Goal: Information Seeking & Learning: Learn about a topic

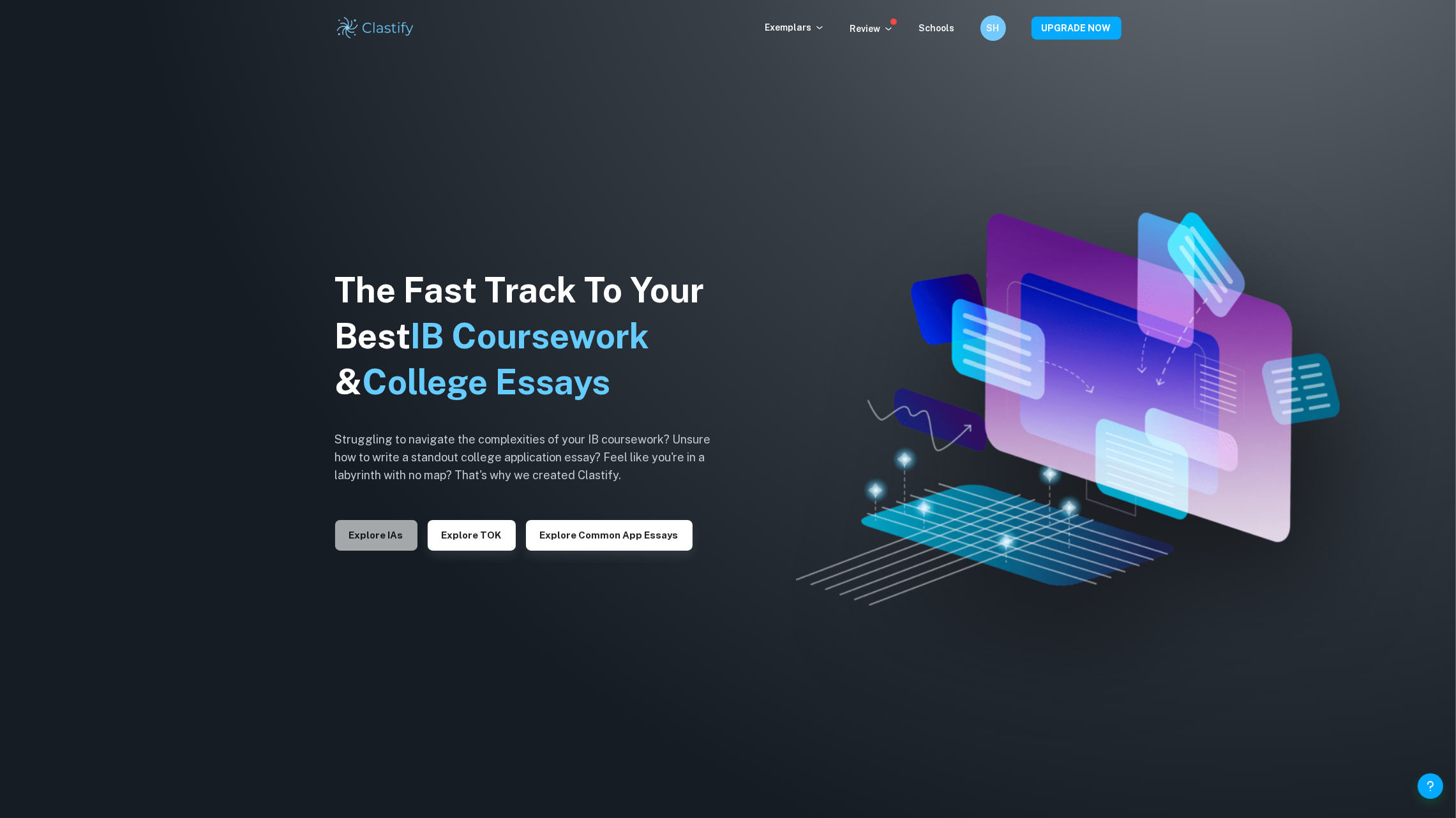
click at [354, 541] on button "Explore IAs" at bounding box center [376, 535] width 83 height 31
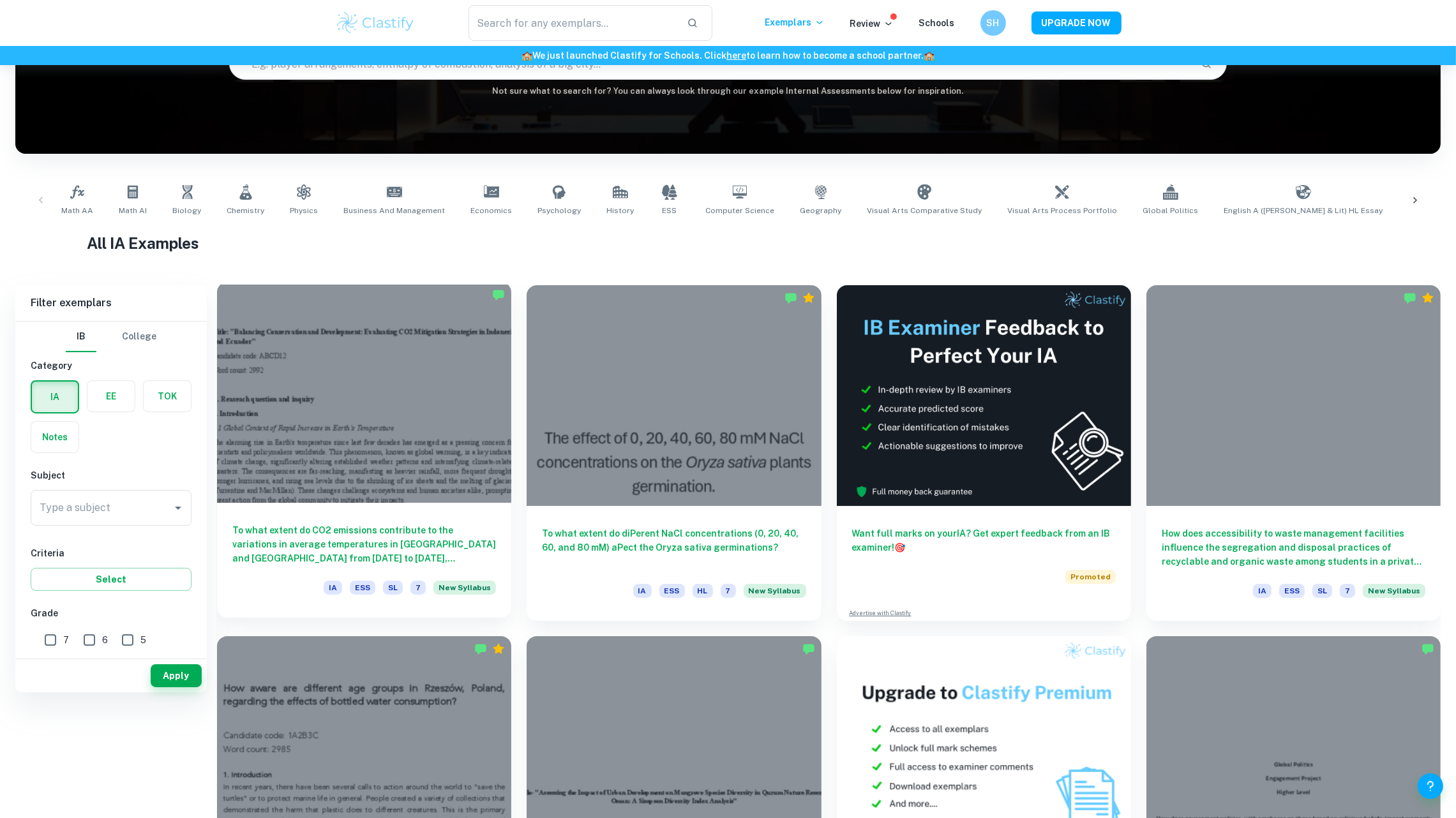
scroll to position [18, 0]
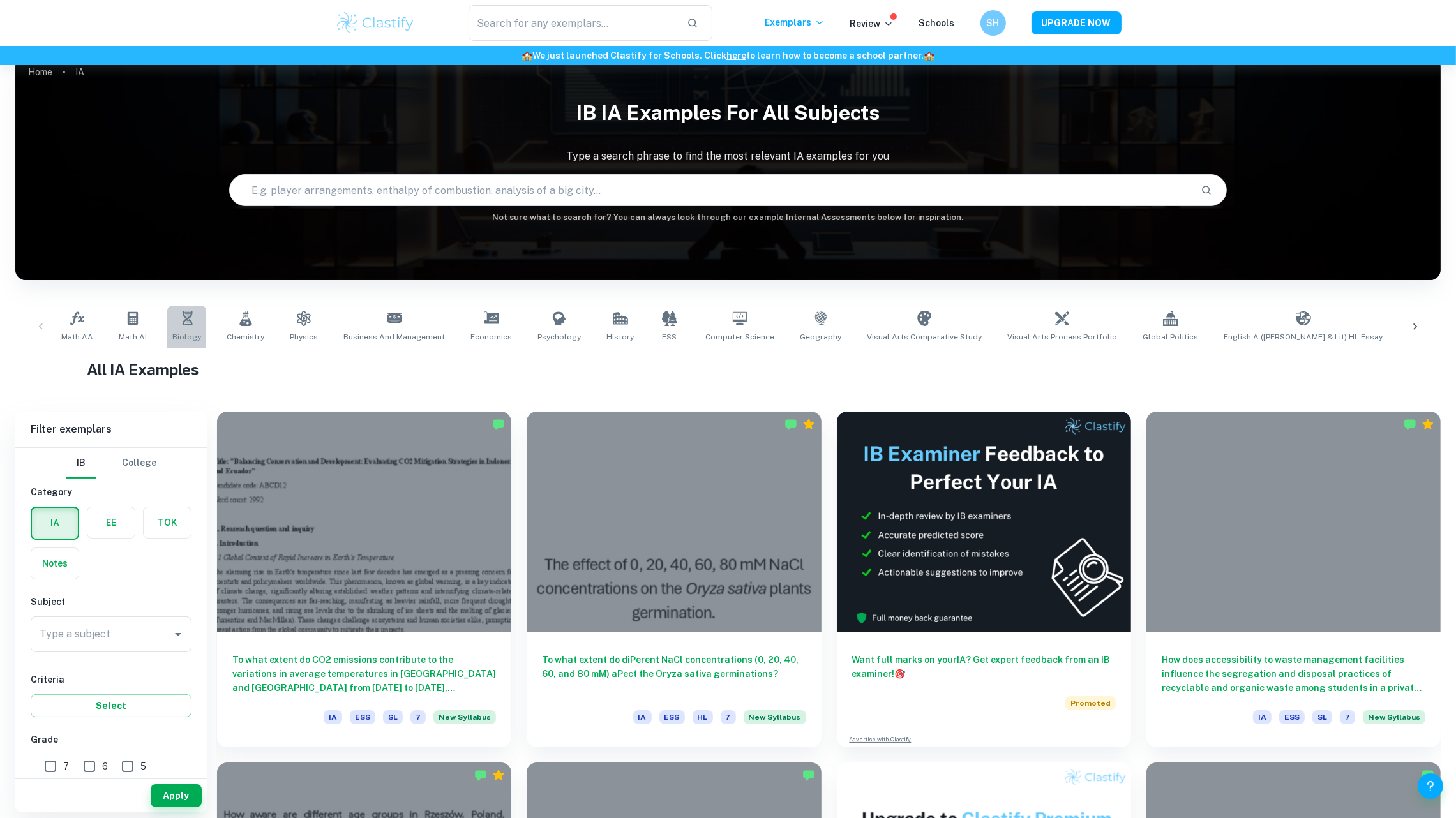
click at [183, 306] on link "Biology" at bounding box center [187, 327] width 39 height 42
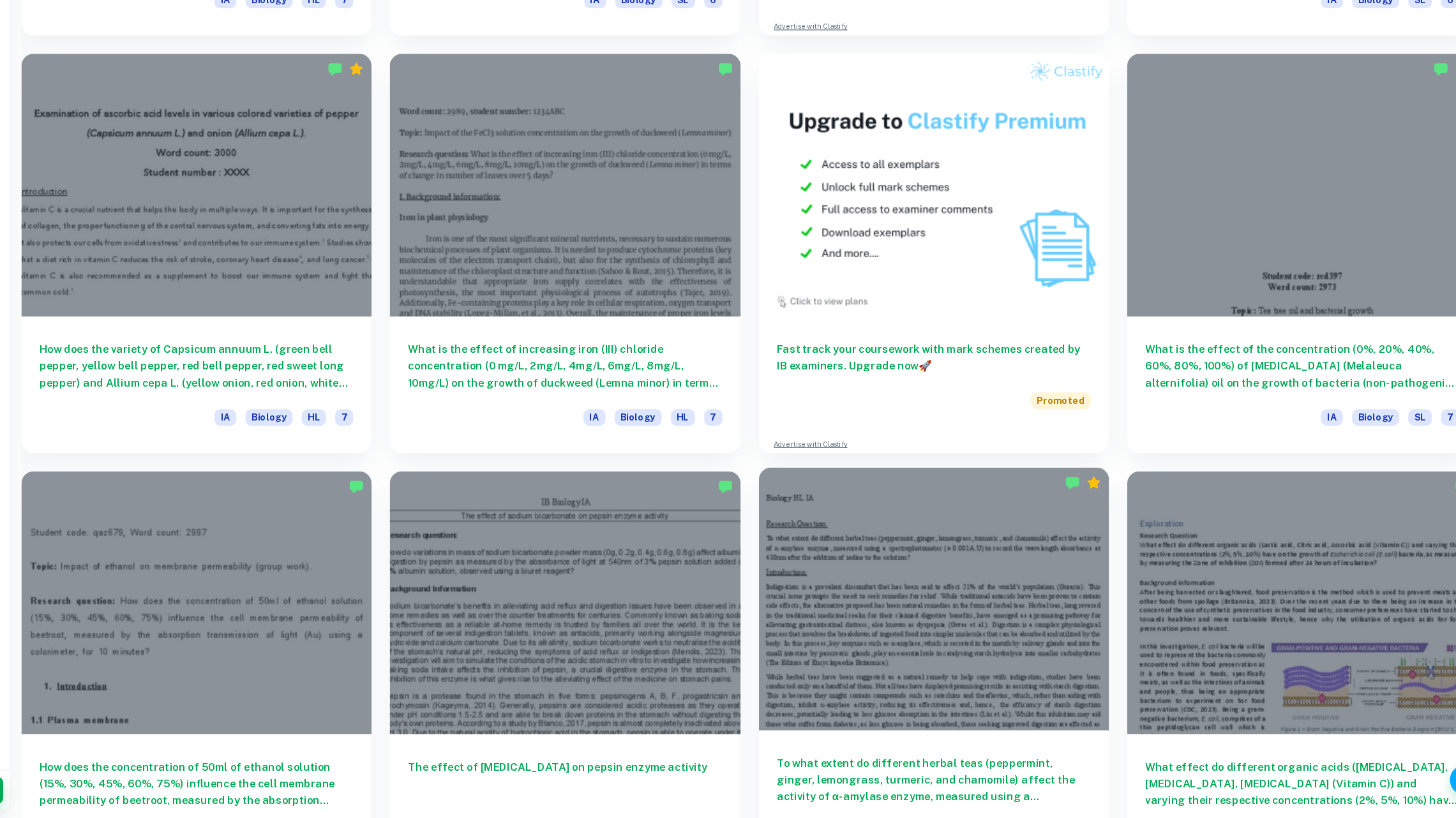
scroll to position [604, 0]
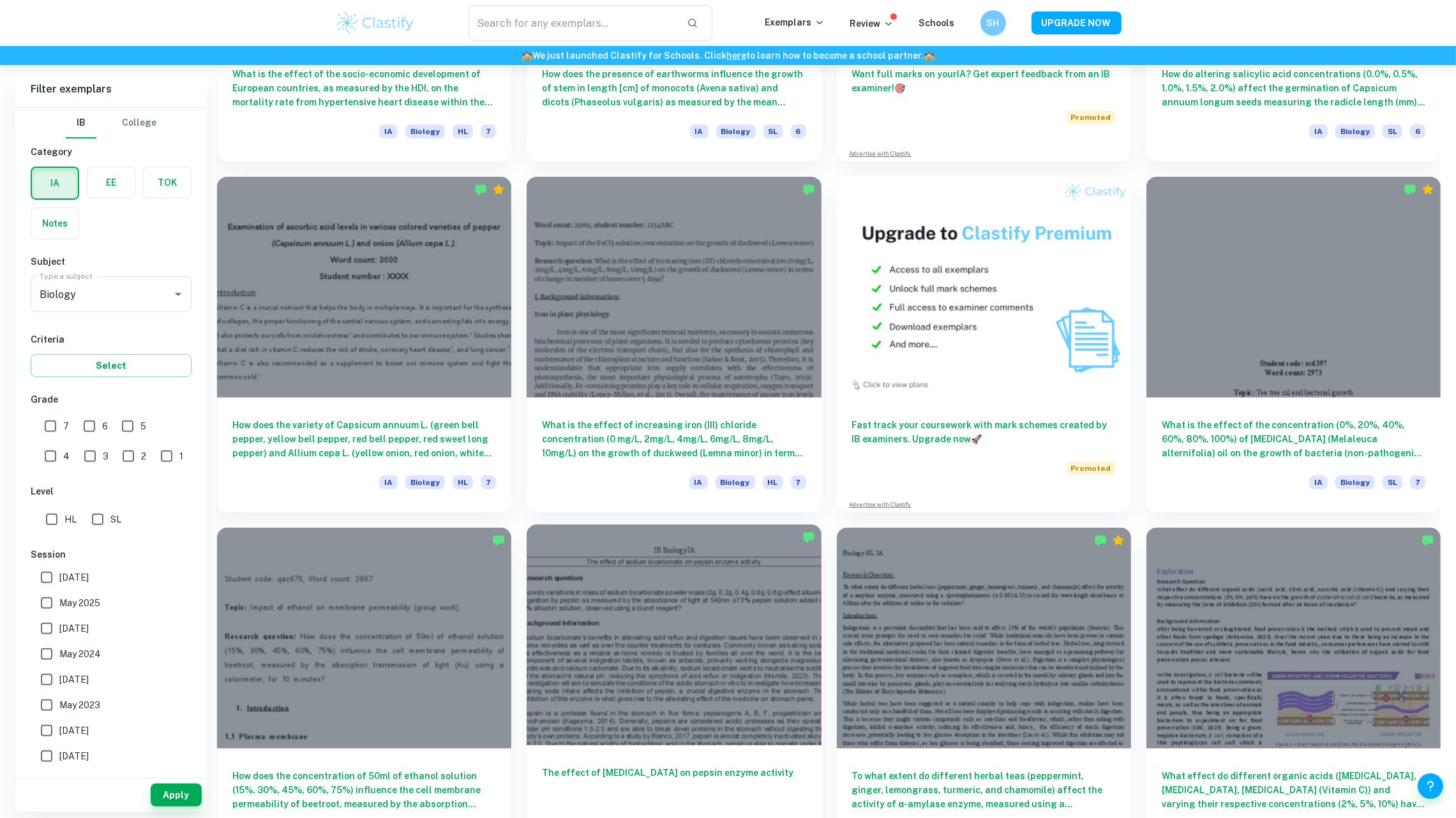
click at [752, 687] on div at bounding box center [673, 635] width 294 height 221
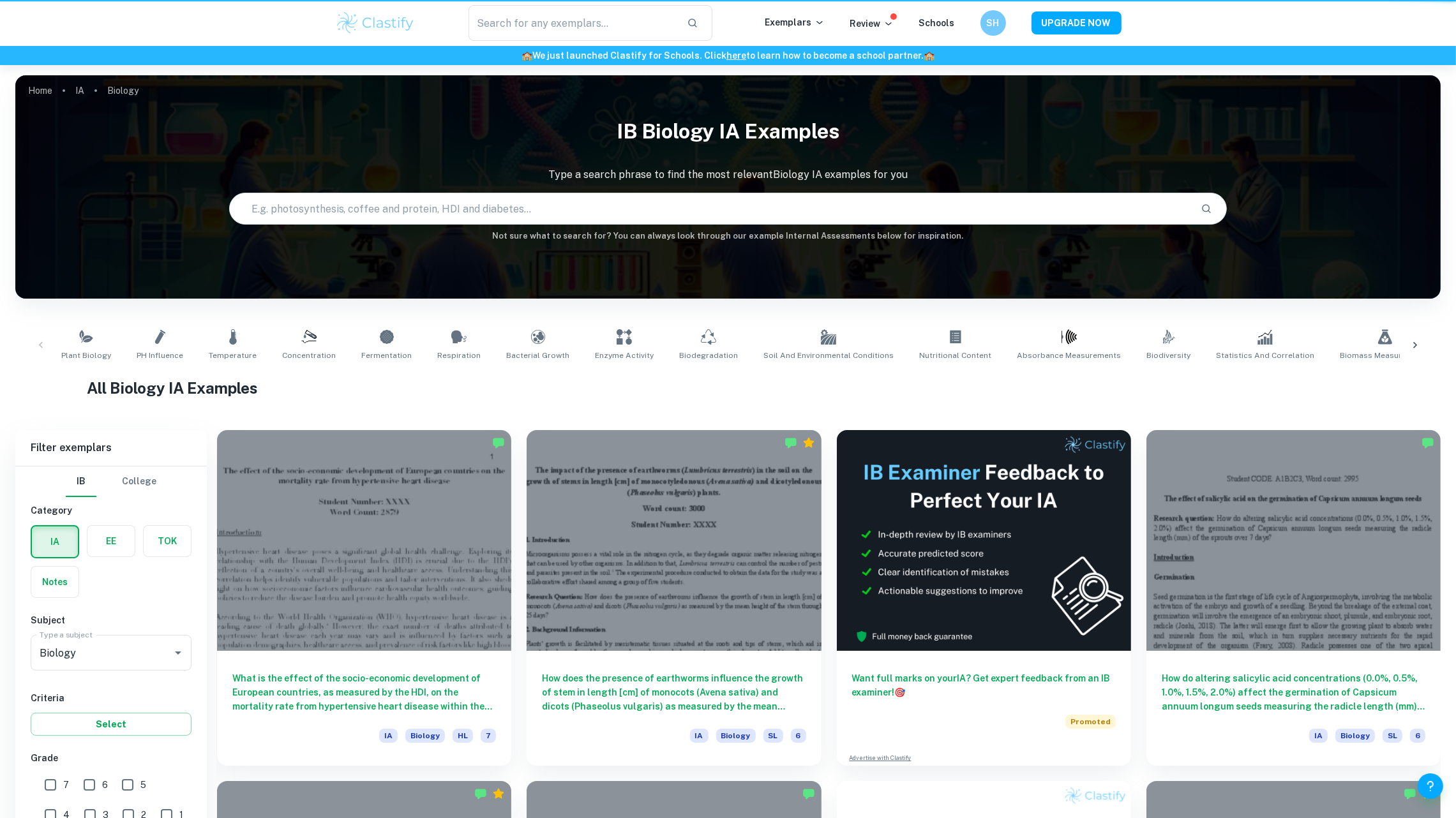
scroll to position [604, 0]
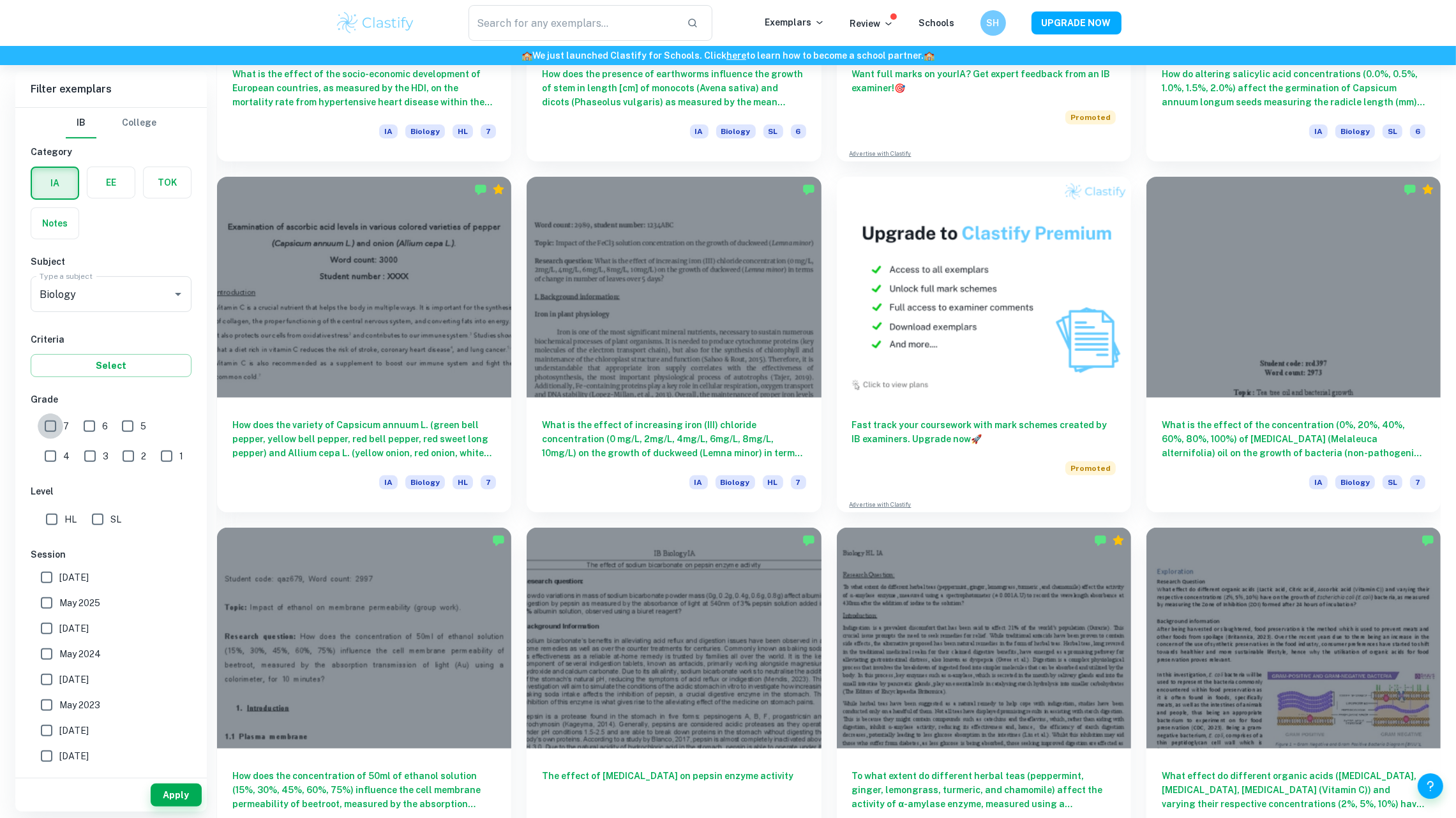
click at [45, 424] on input "7" at bounding box center [50, 426] width 26 height 26
checkbox input "true"
click at [45, 520] on input "HL" at bounding box center [52, 519] width 26 height 26
checkbox input "true"
click at [71, 576] on span "[DATE]" at bounding box center [73, 577] width 29 height 14
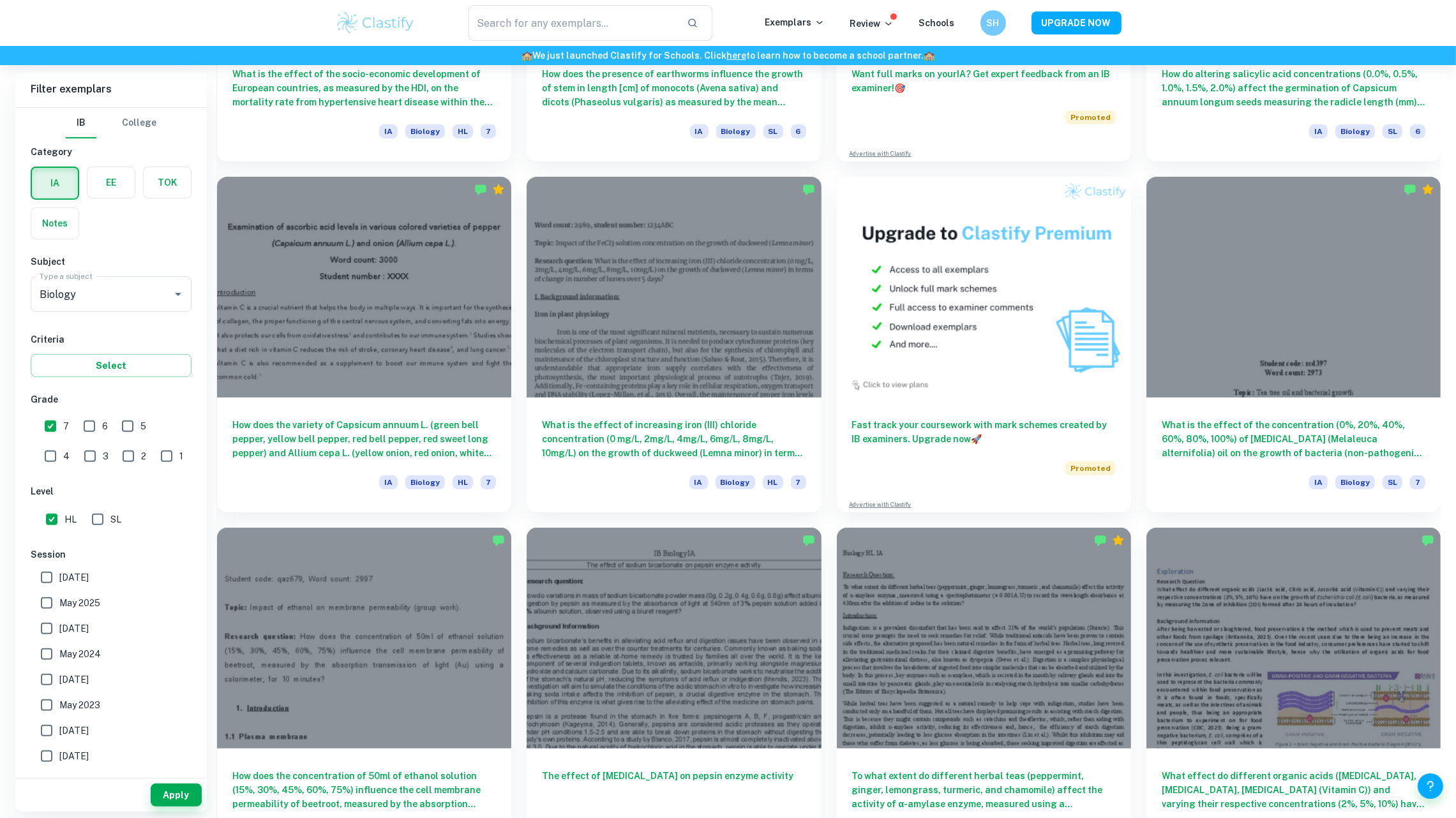
click at [59, 576] on input "[DATE]" at bounding box center [47, 577] width 26 height 26
checkbox input "true"
click at [76, 596] on span "May 2025" at bounding box center [79, 603] width 41 height 14
click at [59, 596] on input "May 2025" at bounding box center [47, 603] width 26 height 26
checkbox input "true"
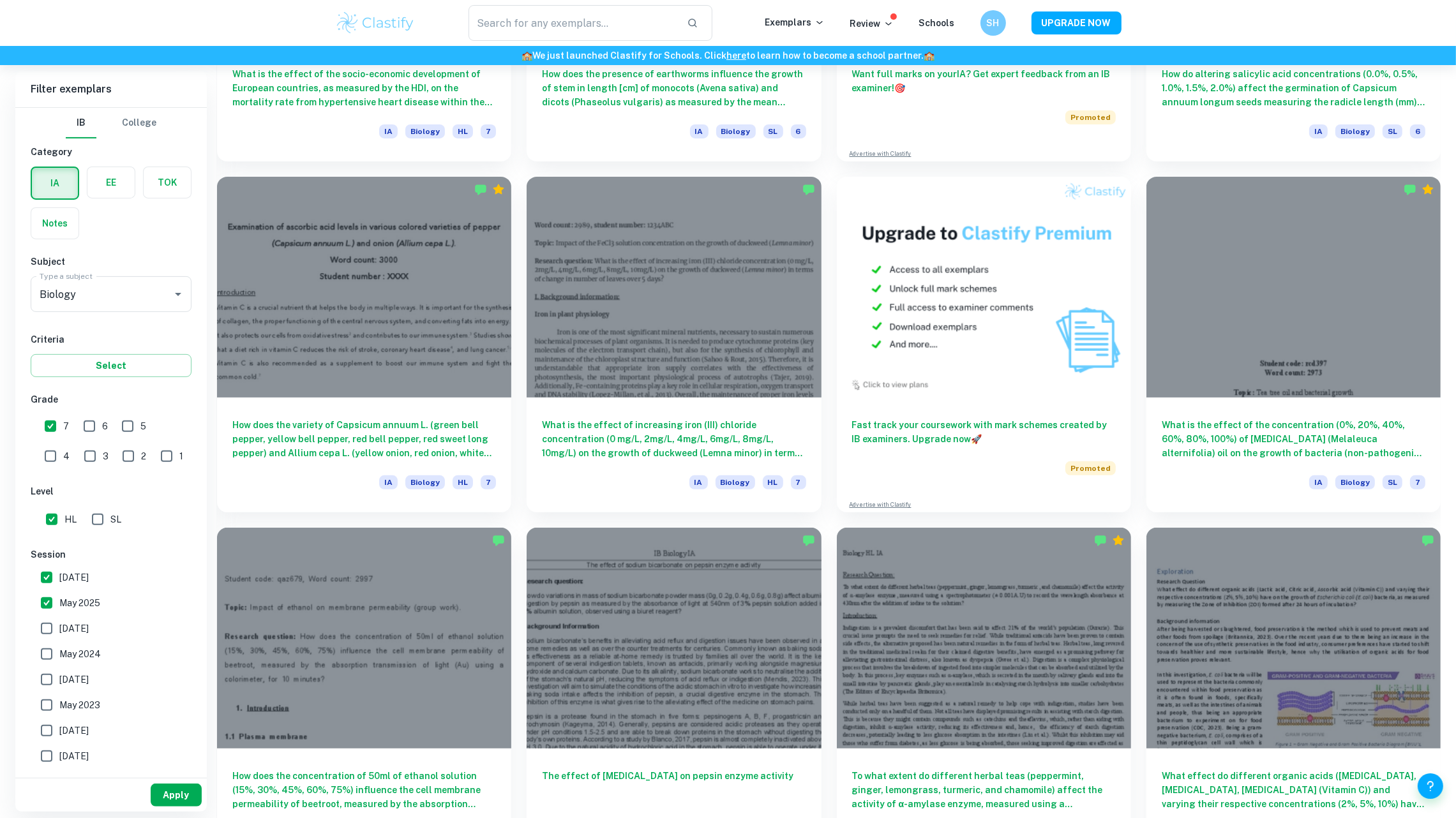
click at [156, 788] on button "Apply" at bounding box center [176, 796] width 51 height 23
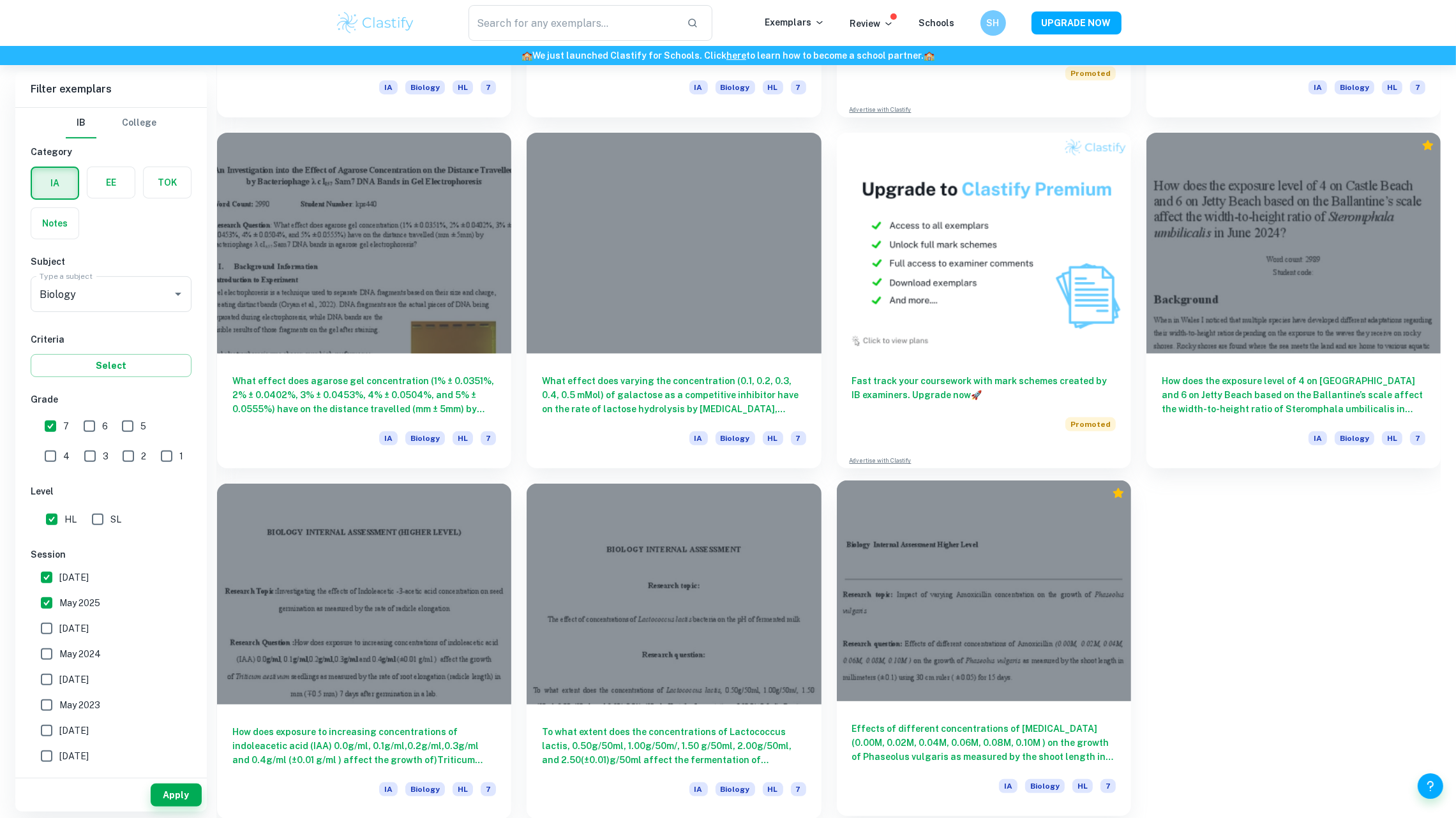
scroll to position [648, 0]
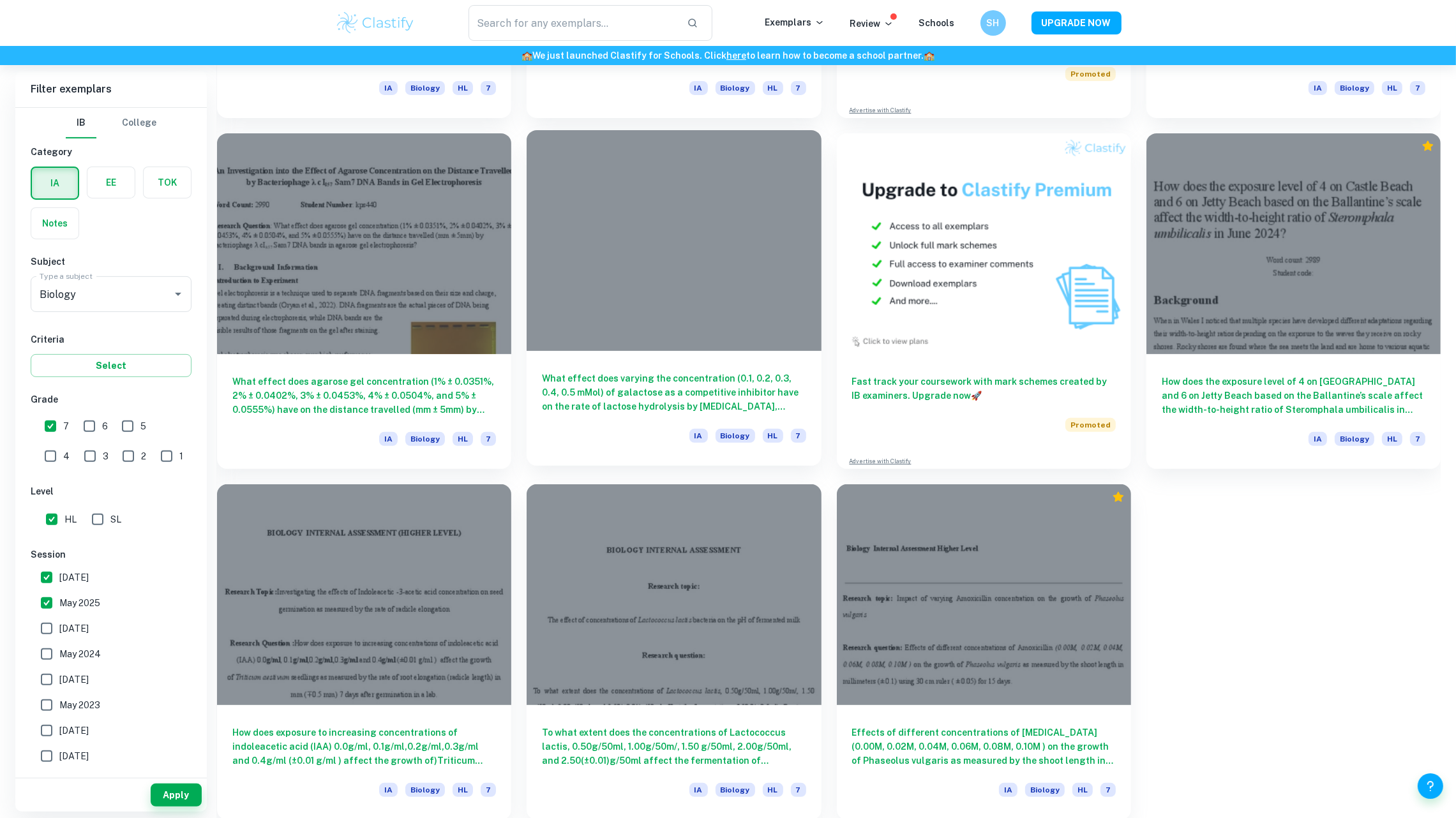
click at [630, 337] on div at bounding box center [673, 240] width 294 height 221
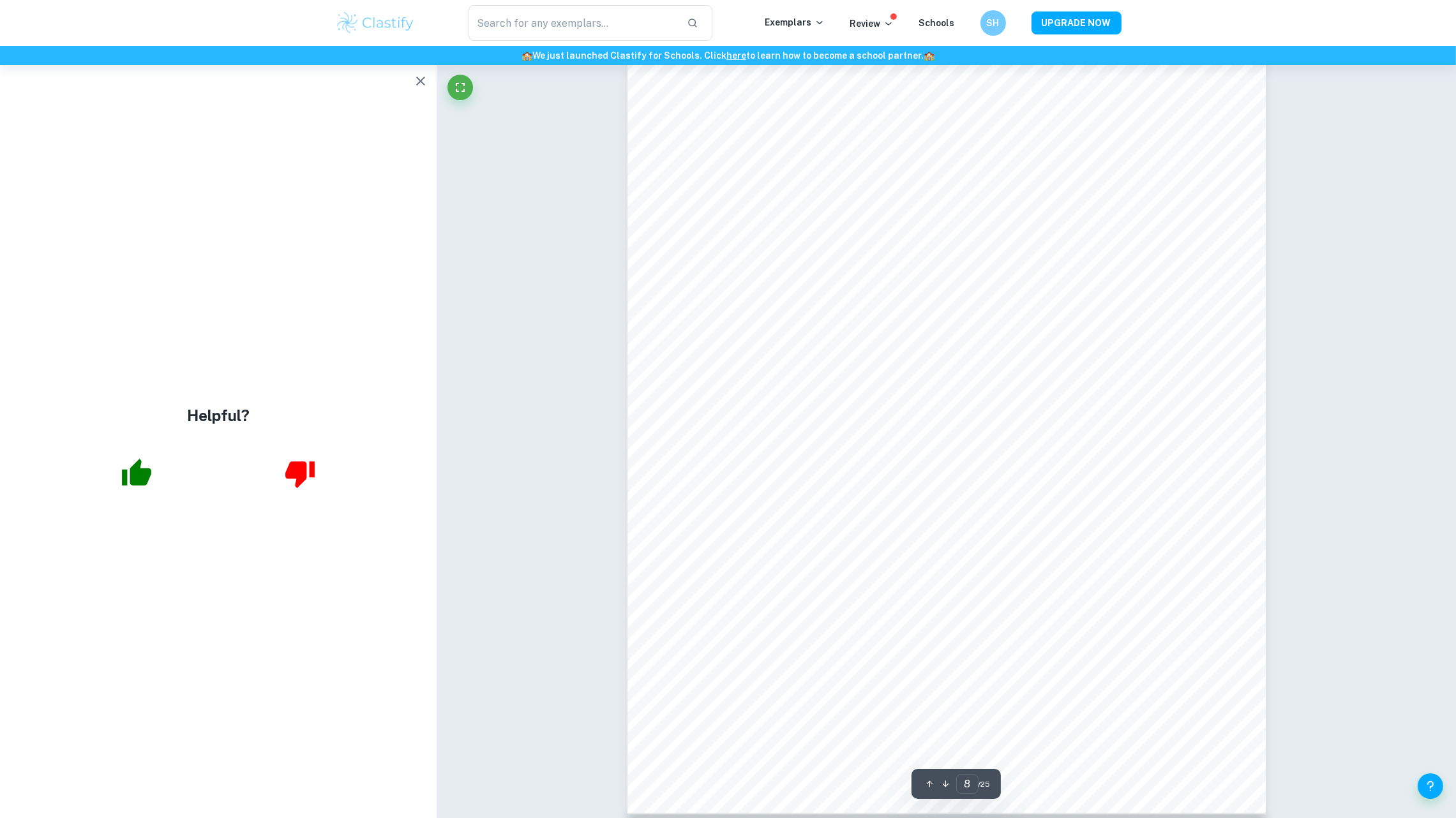
scroll to position [7045, 0]
type input "11"
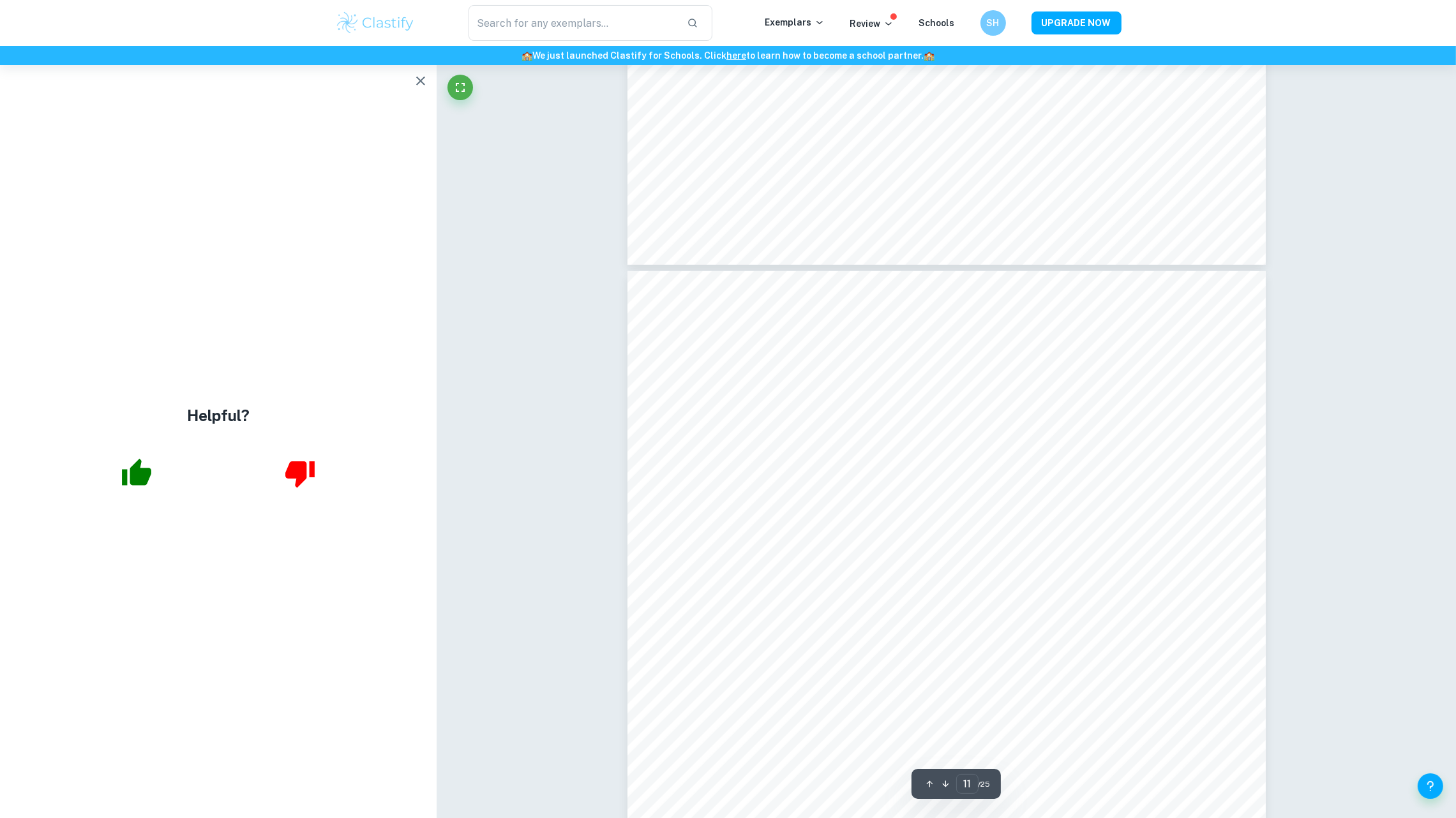
scroll to position [9195, 0]
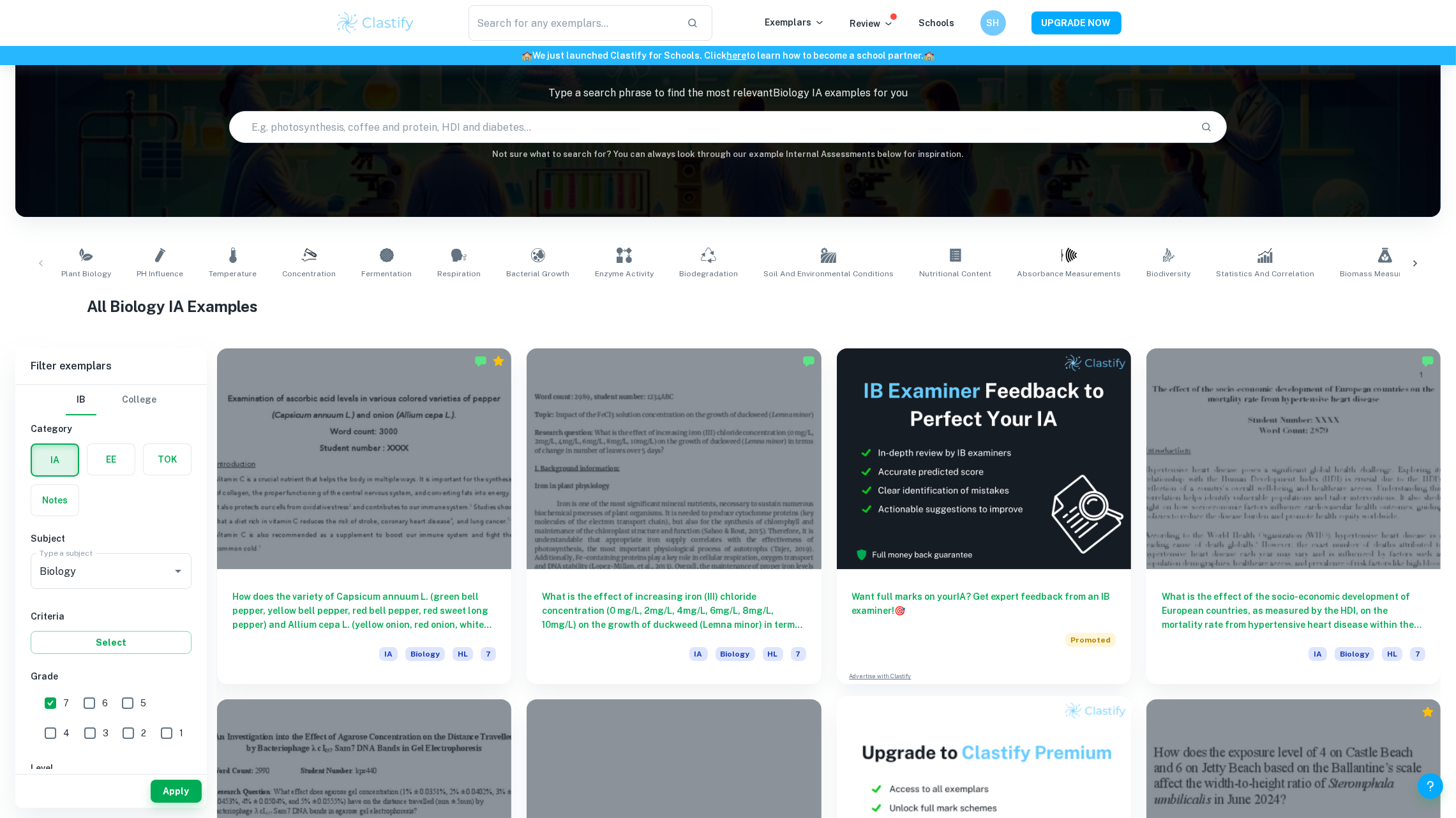
scroll to position [77, 0]
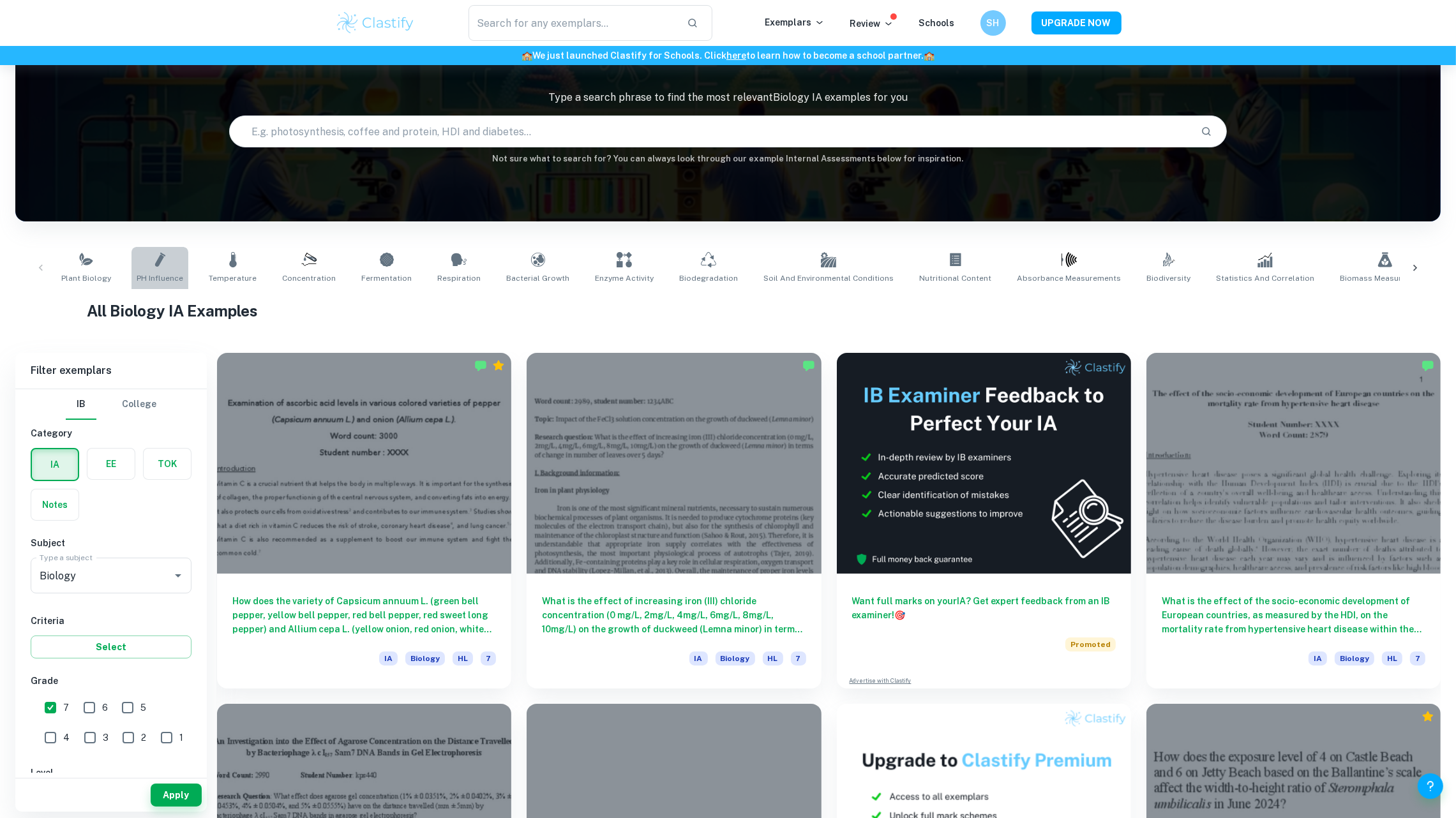
click at [158, 282] on span "pH Influence" at bounding box center [160, 278] width 47 height 12
type input "pH Influence"
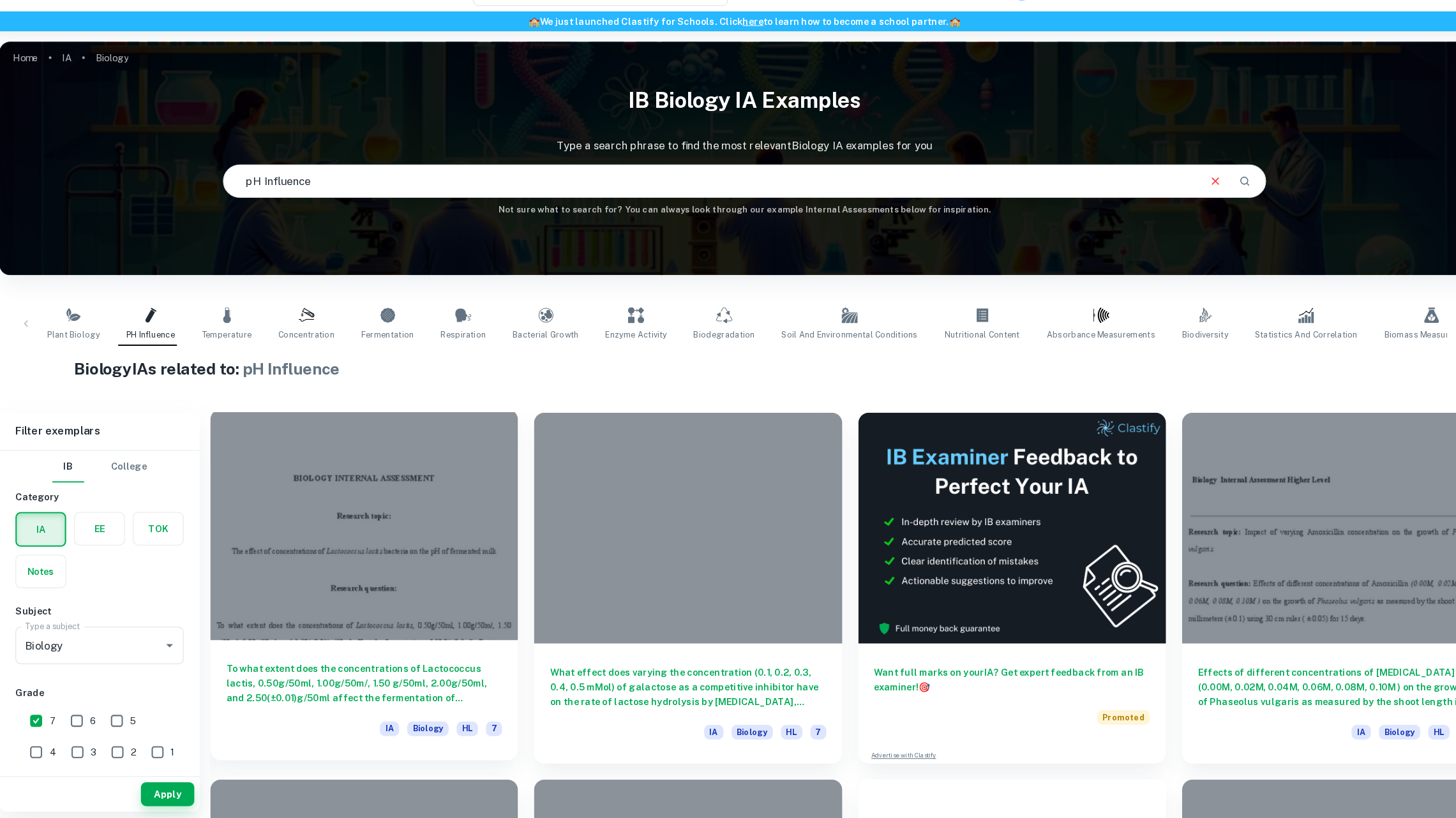
scroll to position [9, 0]
